Goal: Information Seeking & Learning: Learn about a topic

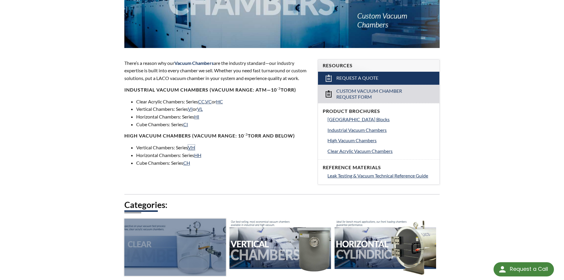
scroll to position [267, 0]
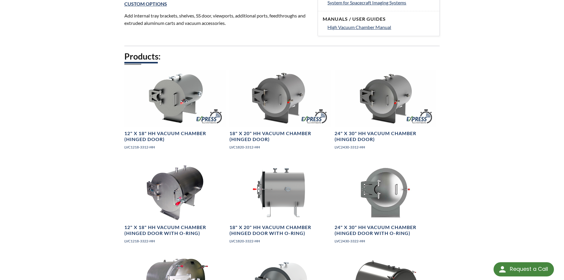
scroll to position [356, 0]
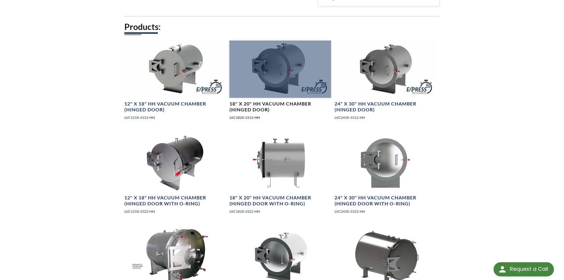
click at [263, 88] on div at bounding box center [281, 69] width 102 height 57
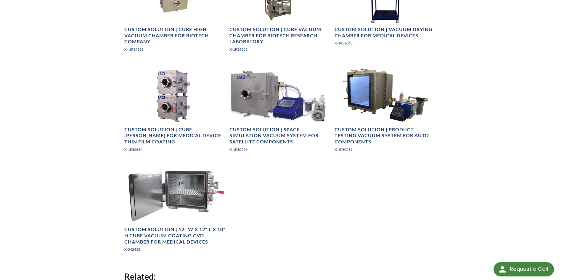
scroll to position [800, 0]
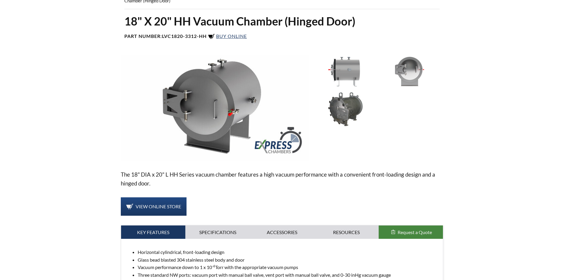
select select "تطبيق مصغَّر لترجمة اللغة"
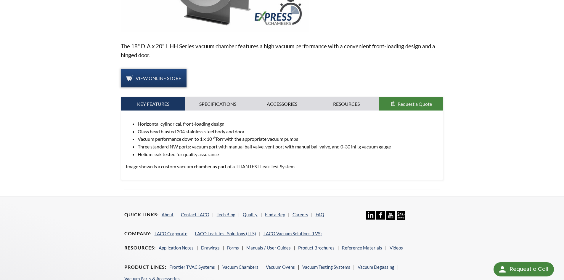
scroll to position [178, 0]
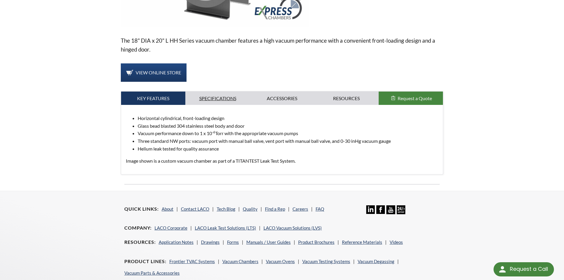
click at [222, 95] on link "Specifications" at bounding box center [217, 99] width 65 height 14
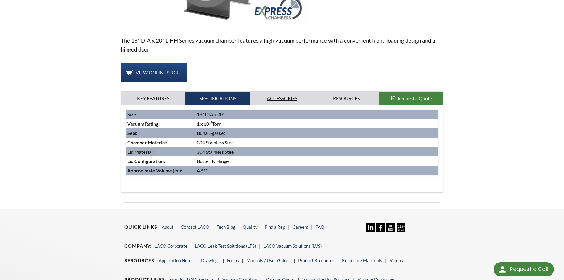
click at [281, 95] on link "Accessories" at bounding box center [282, 99] width 65 height 14
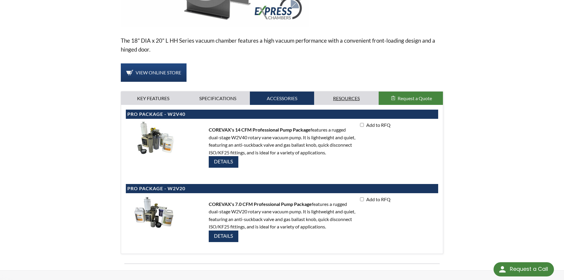
click at [349, 98] on link "Resources" at bounding box center [346, 99] width 65 height 14
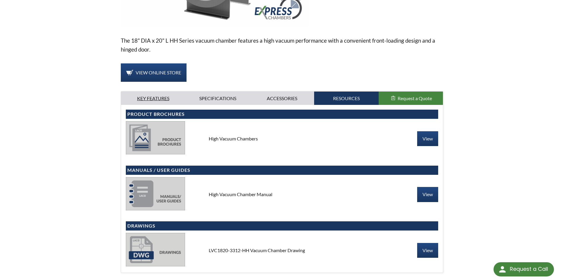
click at [149, 97] on link "Key Features" at bounding box center [153, 99] width 65 height 14
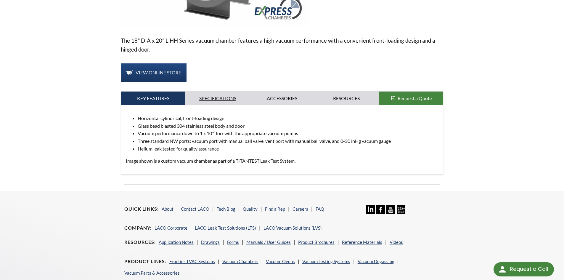
click at [226, 99] on link "Specifications" at bounding box center [217, 99] width 65 height 14
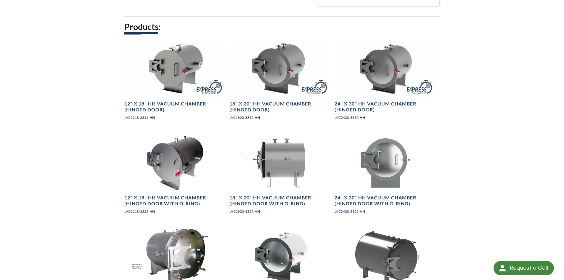
select select "تطبيق مصغَّر لترجمة اللغة"
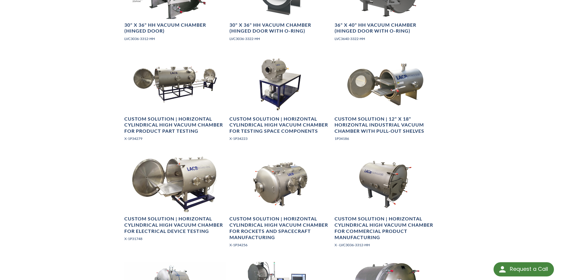
scroll to position [652, 0]
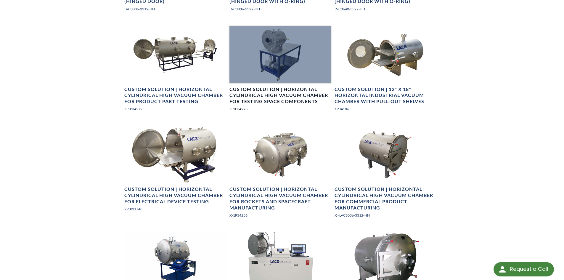
click at [266, 93] on h4 "Custom Solution | Horizontal Cylindrical High Vacuum Chamber for Testing Space …" at bounding box center [281, 95] width 102 height 18
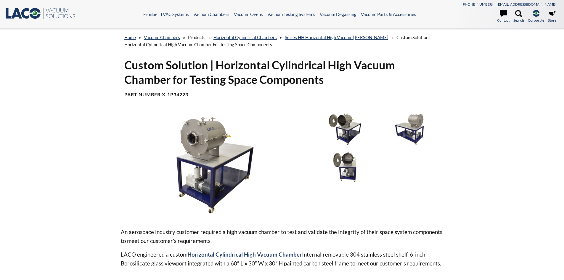
select select "تطبيق مصغَّر لترجمة اللغة"
click at [343, 123] on img at bounding box center [345, 129] width 62 height 34
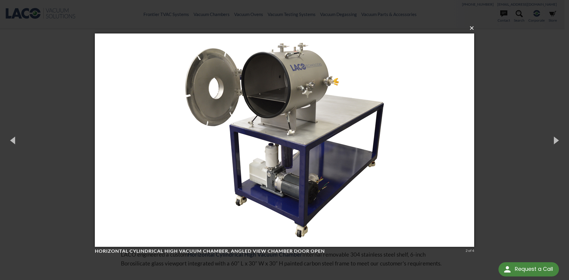
click at [473, 29] on button "×" at bounding box center [286, 28] width 379 height 13
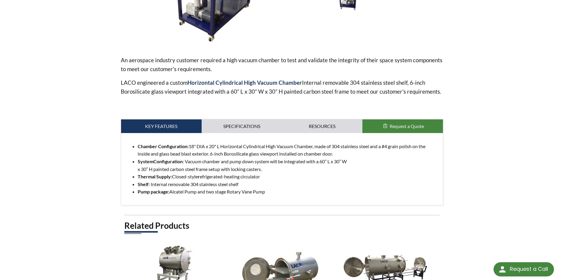
scroll to position [178, 0]
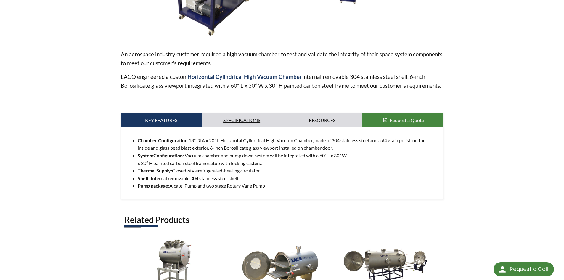
click at [247, 125] on link "Specifications" at bounding box center [242, 120] width 81 height 14
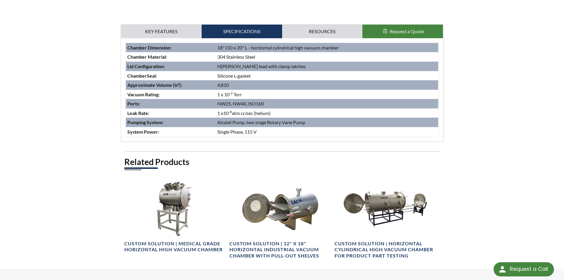
scroll to position [296, 0]
